Goal: Task Accomplishment & Management: Manage account settings

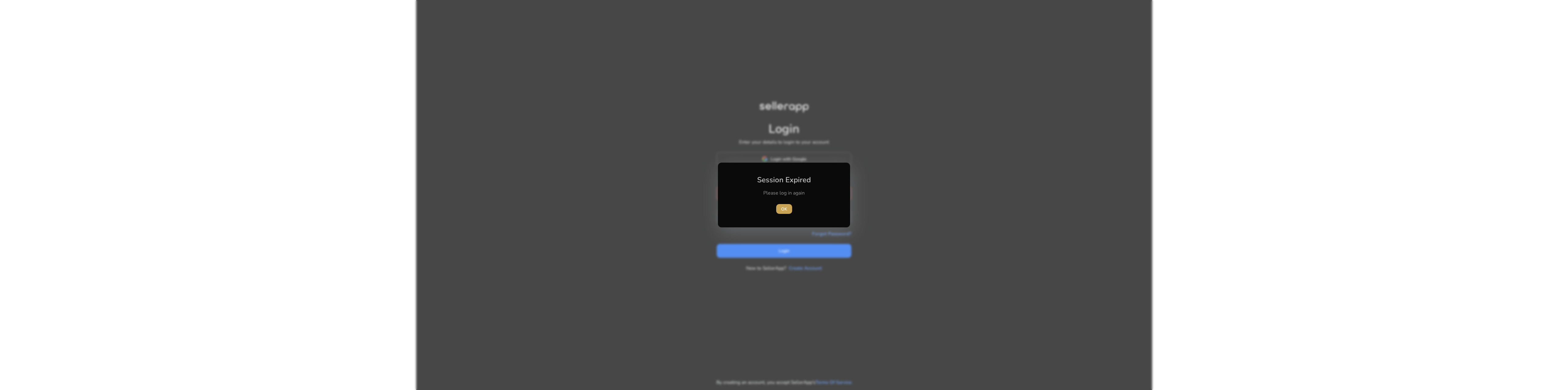
click at [788, 203] on span "button" at bounding box center [784, 208] width 16 height 15
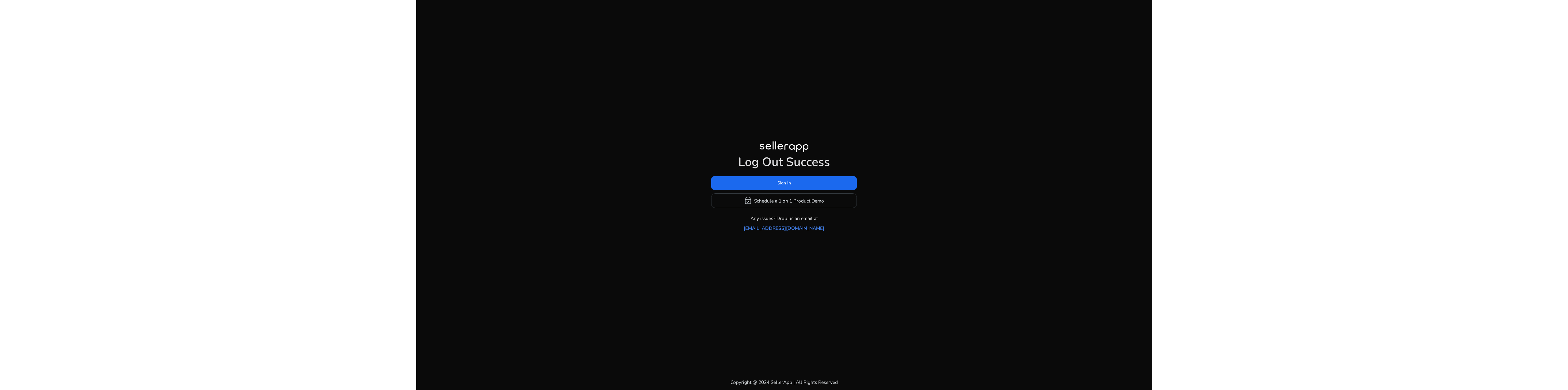
click at [777, 180] on div "Log Out Success Sign In event_available Schedule a 1 on 1 Product Demo Any issu…" at bounding box center [784, 194] width 146 height 77
click at [774, 188] on span at bounding box center [784, 183] width 146 height 15
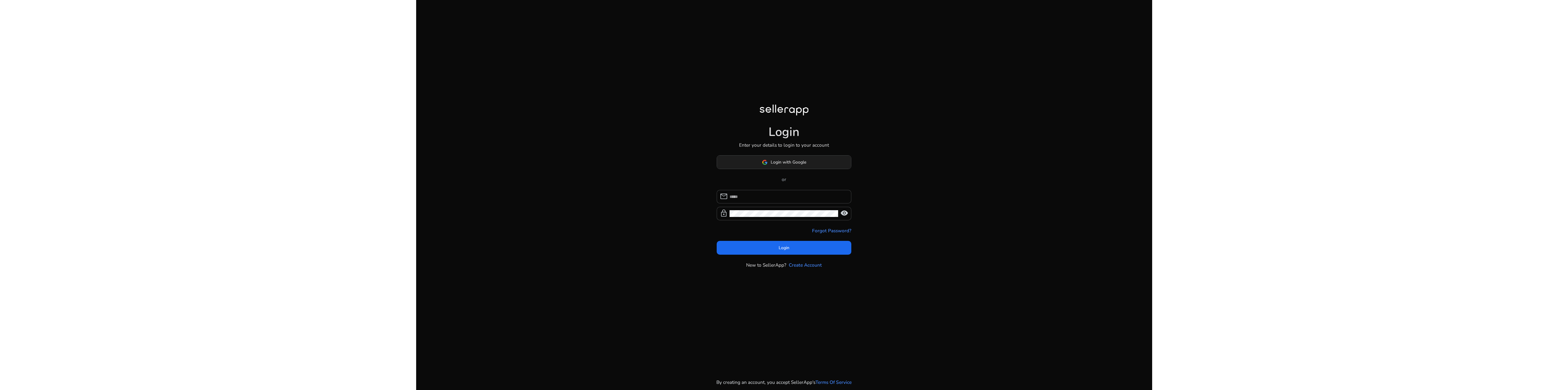
click at [771, 161] on span "Login with Google" at bounding box center [788, 162] width 35 height 7
